Goal: Task Accomplishment & Management: Use online tool/utility

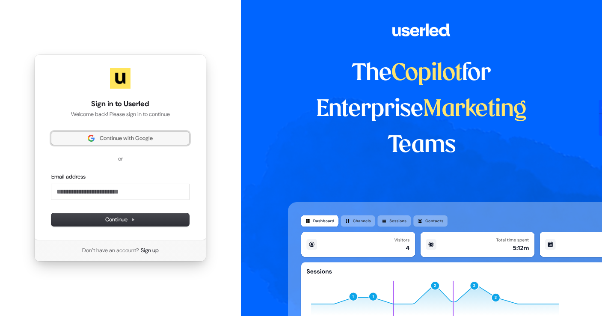
click at [146, 138] on span "Continue with Google" at bounding box center [126, 138] width 53 height 8
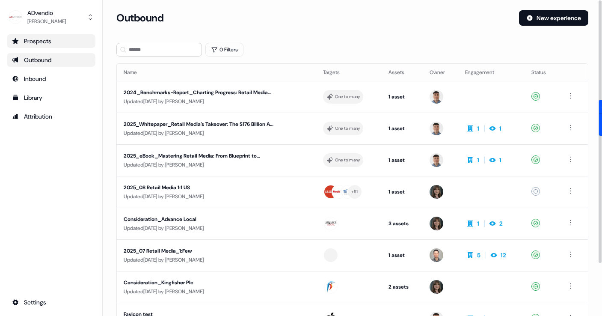
click at [53, 37] on div "Prospects" at bounding box center [51, 41] width 78 height 9
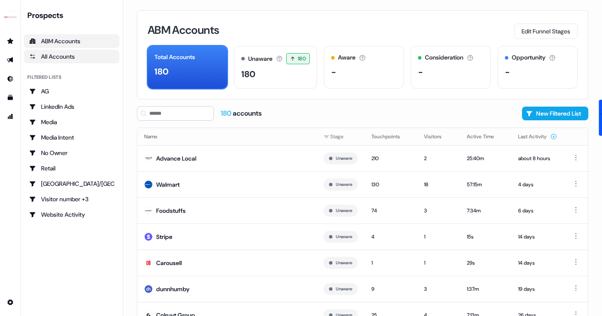
click at [64, 53] on div "All Accounts" at bounding box center [71, 56] width 85 height 9
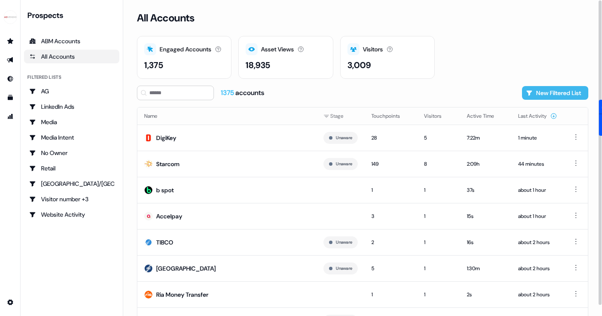
click at [543, 93] on button "New Filtered List" at bounding box center [555, 93] width 66 height 14
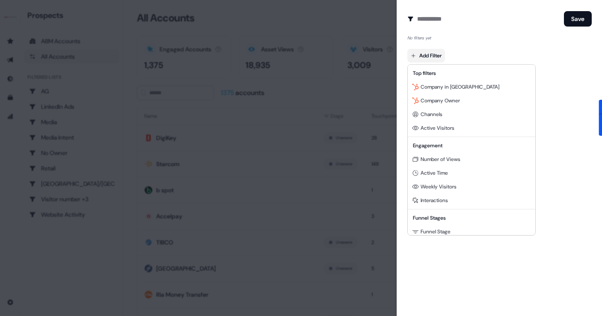
click at [432, 55] on body "For the best experience switch devices to a bigger screen. Go to [DOMAIN_NAME] …" at bounding box center [301, 158] width 602 height 316
click at [454, 86] on span "Company in [GEOGRAPHIC_DATA]" at bounding box center [459, 86] width 79 height 7
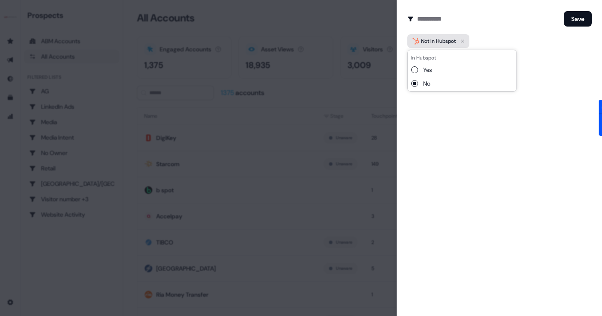
click at [466, 40] on icon "button" at bounding box center [462, 41] width 10 height 10
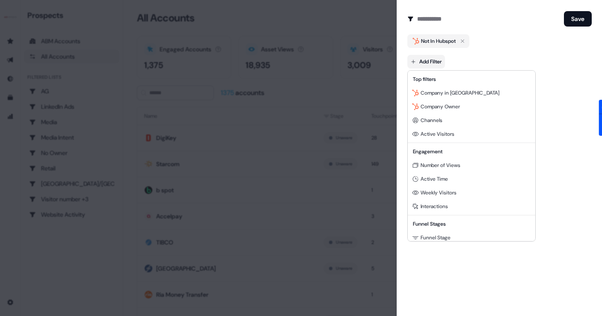
click at [427, 56] on body "For the best experience switch devices to a bigger screen. Go to [DOMAIN_NAME] …" at bounding box center [301, 158] width 602 height 316
click at [470, 106] on div "Company Owner" at bounding box center [471, 107] width 124 height 14
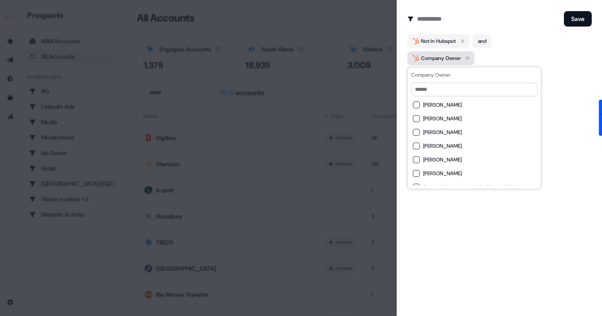
click at [469, 56] on icon "button" at bounding box center [467, 58] width 10 height 10
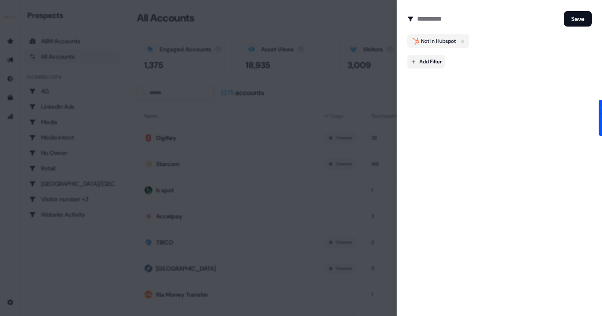
click at [430, 63] on body "For the best experience switch devices to a bigger screen. Go to [DOMAIN_NAME] …" at bounding box center [301, 158] width 602 height 316
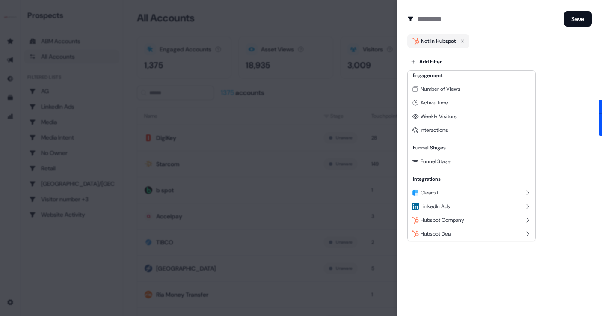
scroll to position [77, 0]
click at [504, 221] on div "Hubspot Company" at bounding box center [471, 219] width 124 height 14
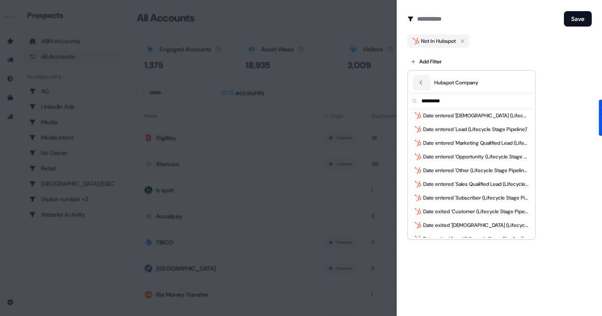
scroll to position [319, 0]
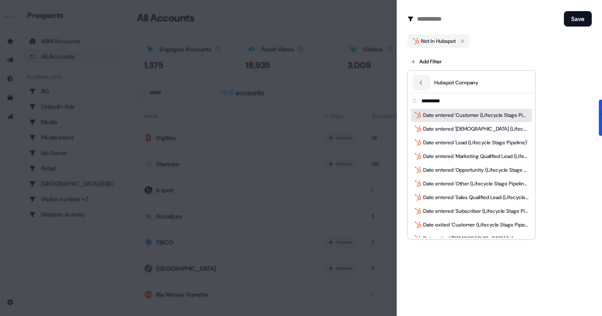
click at [466, 41] on div at bounding box center [301, 158] width 602 height 316
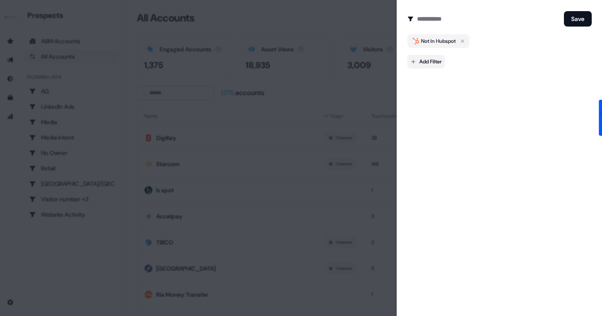
click at [434, 60] on body "For the best experience switch devices to a bigger screen. Go to [DOMAIN_NAME] …" at bounding box center [301, 158] width 602 height 316
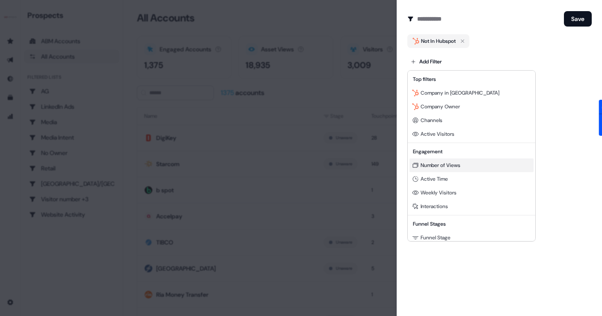
scroll to position [77, 0]
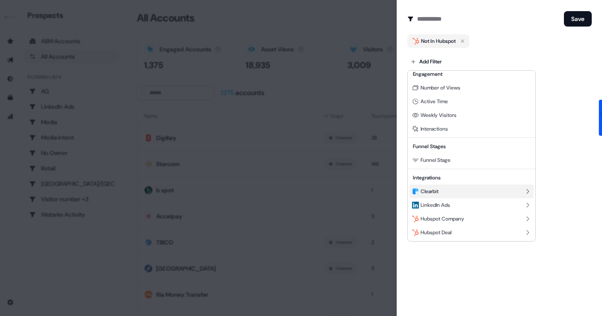
click at [434, 196] on div "Clearbit" at bounding box center [471, 191] width 124 height 14
